Goal: Task Accomplishment & Management: Use online tool/utility

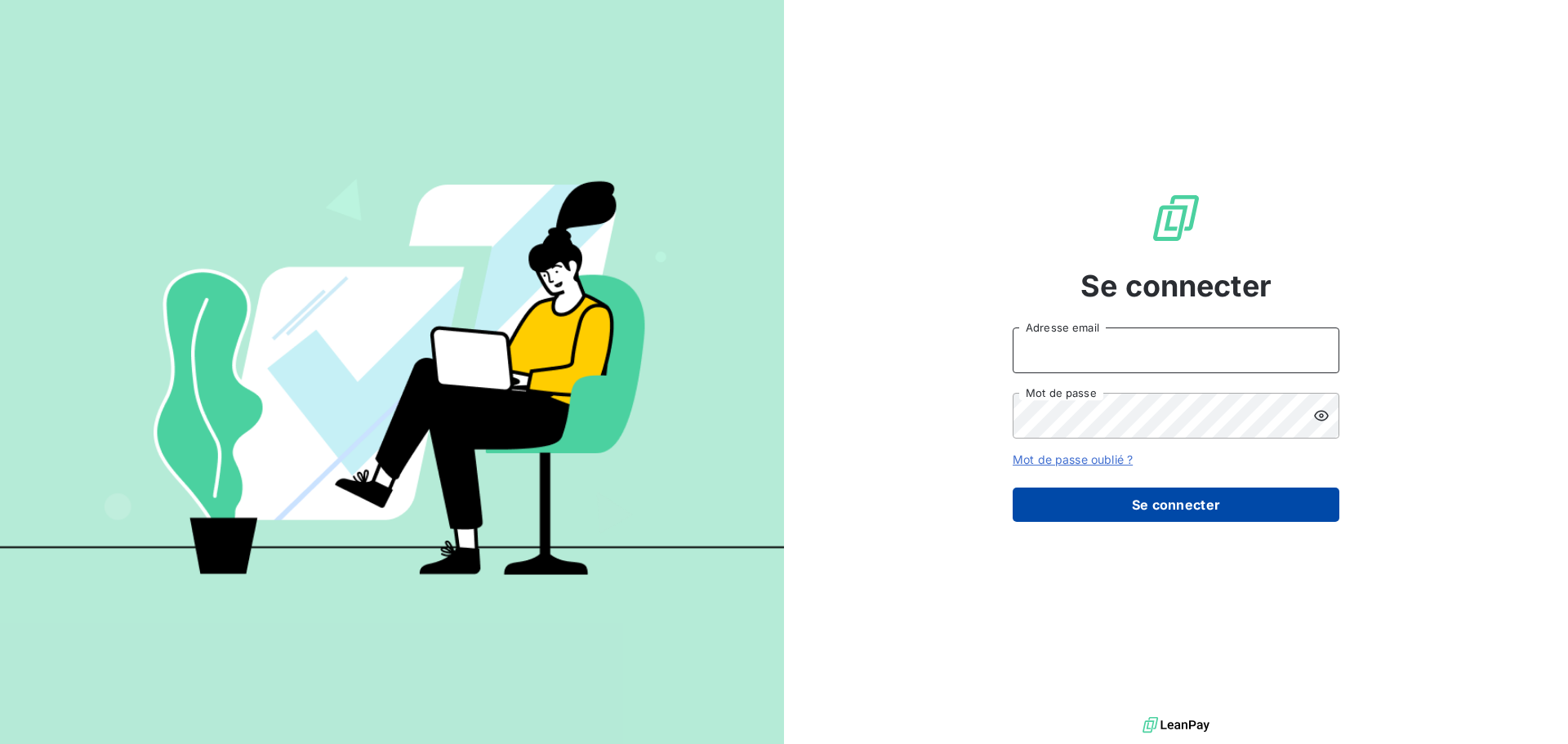
type input "[EMAIL_ADDRESS][DOMAIN_NAME]"
click at [1257, 503] on button "Se connecter" at bounding box center [1175, 504] width 327 height 34
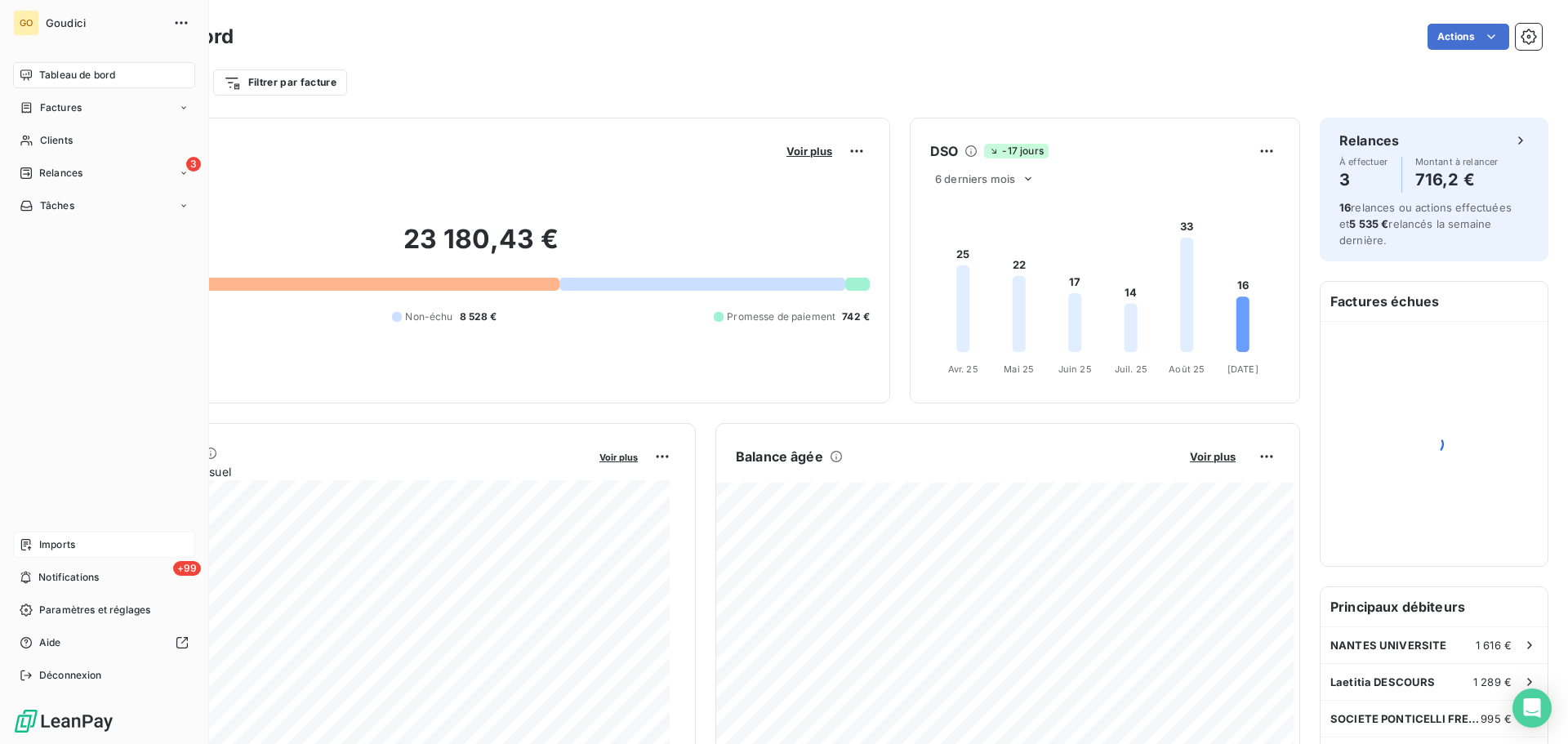
click at [63, 539] on span "Imports" at bounding box center [57, 545] width 36 height 15
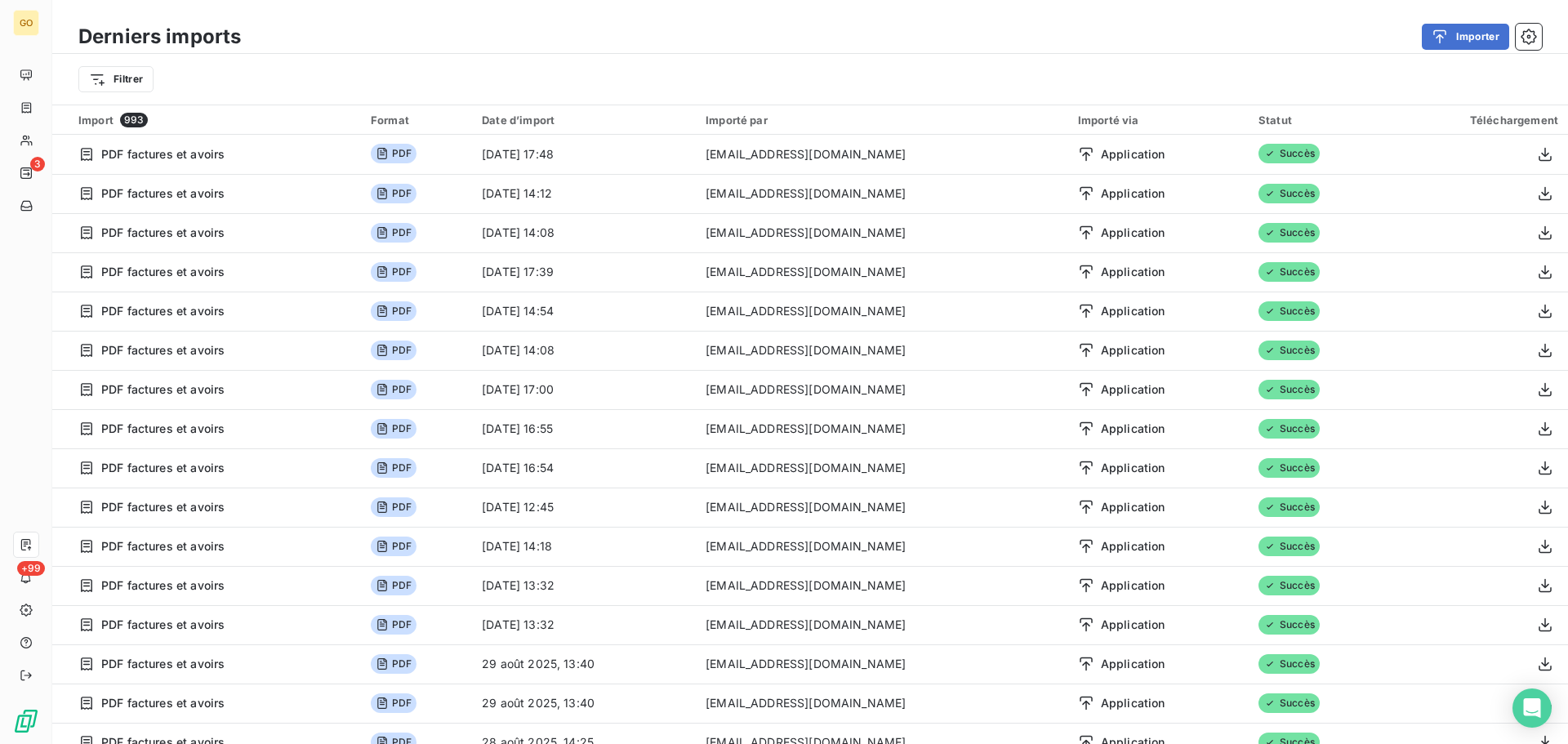
click at [1113, 18] on div "Derniers imports Importer Filtrer" at bounding box center [810, 52] width 1516 height 104
click at [1474, 42] on button "Importer" at bounding box center [1466, 36] width 87 height 26
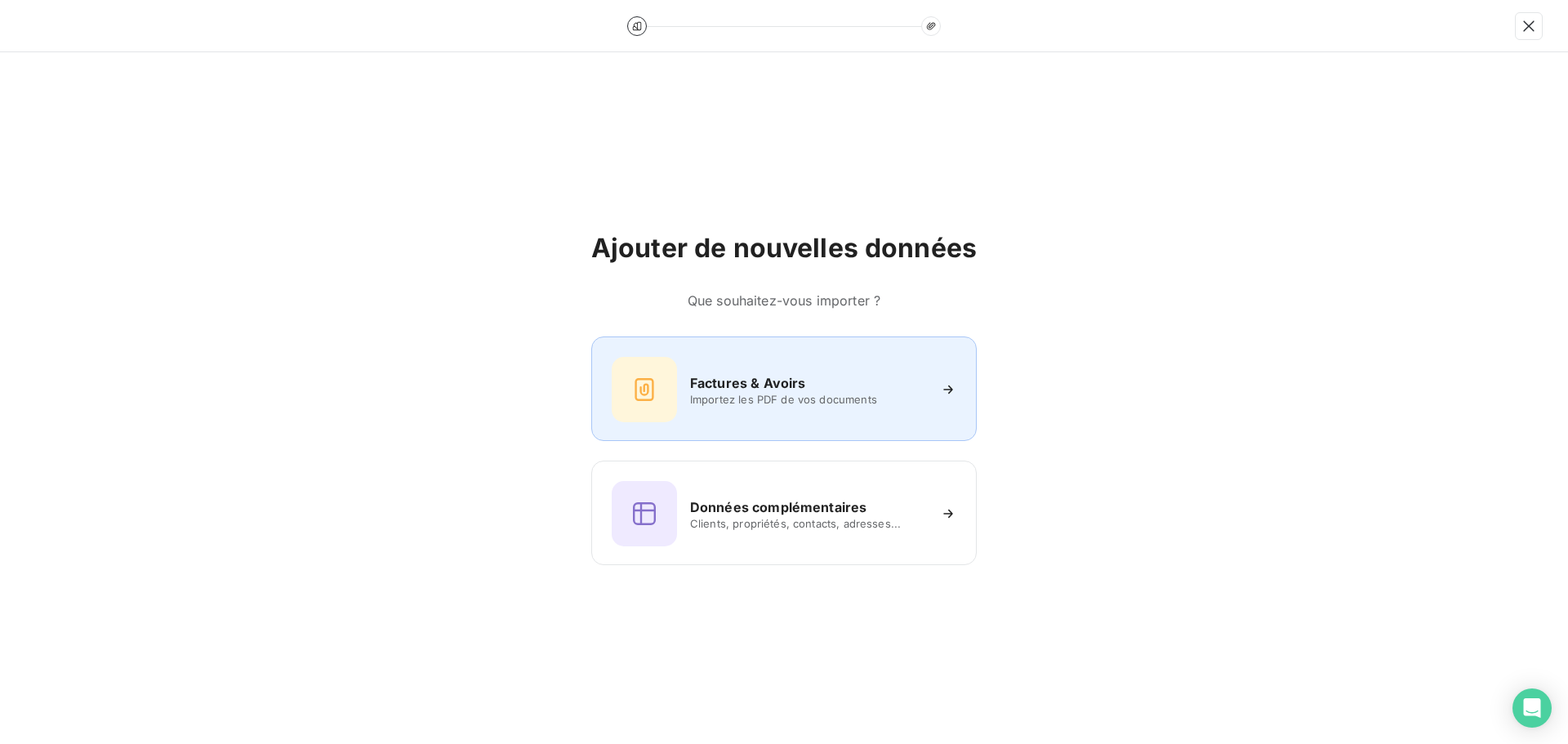
click at [825, 385] on div "Factures & Avoirs" at bounding box center [809, 382] width 237 height 20
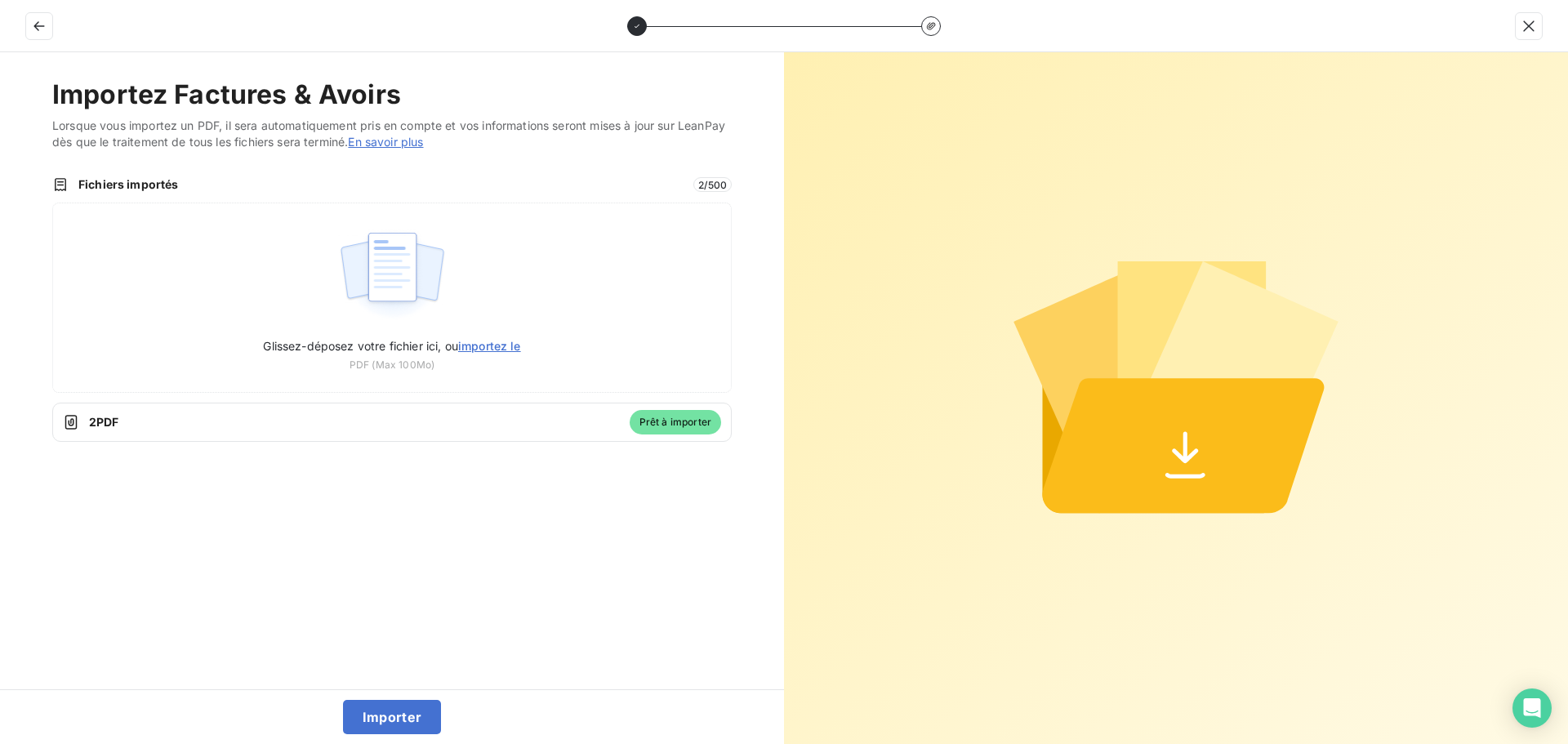
drag, startPoint x: 389, startPoint y: 718, endPoint x: 415, endPoint y: 678, distance: 47.7
click at [389, 718] on button "Importer" at bounding box center [393, 716] width 99 height 34
